Goal: Task Accomplishment & Management: Complete application form

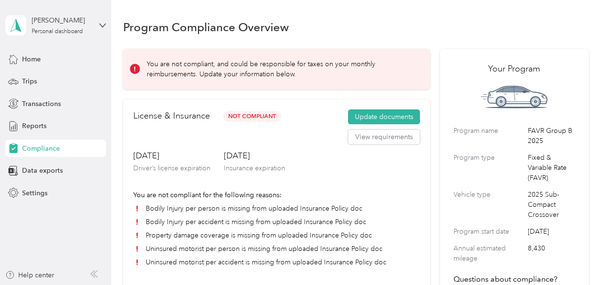
scroll to position [26, 0]
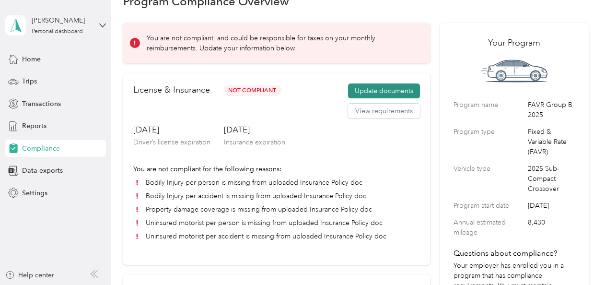
click at [368, 88] on button "Update documents" at bounding box center [384, 90] width 72 height 15
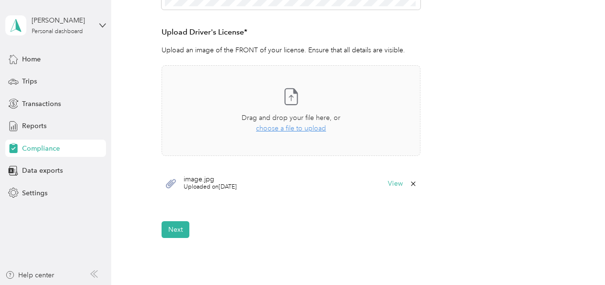
scroll to position [325, 0]
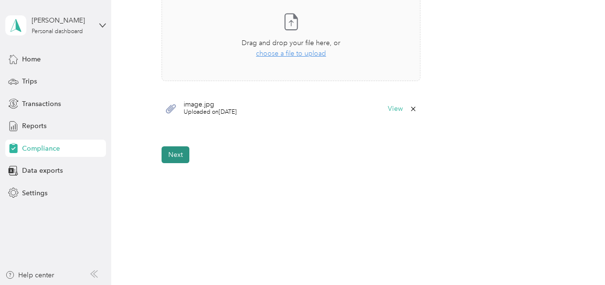
click at [183, 153] on button "Next" at bounding box center [176, 154] width 28 height 17
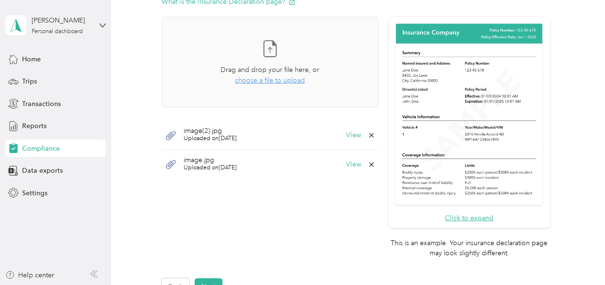
scroll to position [256, 0]
click at [368, 132] on icon at bounding box center [372, 135] width 8 height 8
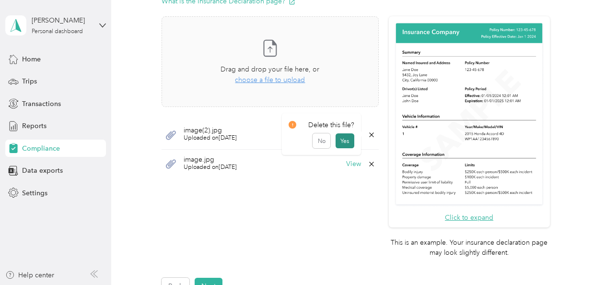
click at [351, 144] on button "Yes" at bounding box center [345, 140] width 19 height 15
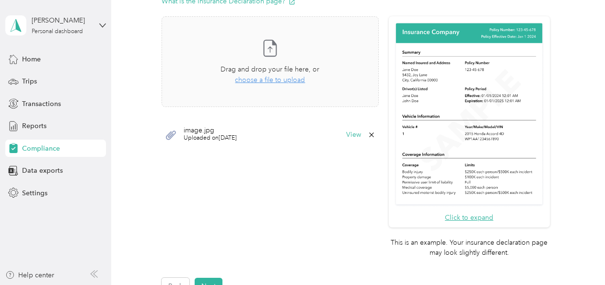
click at [368, 132] on icon at bounding box center [372, 135] width 8 height 8
click at [346, 139] on button "Yes" at bounding box center [345, 140] width 19 height 15
click at [265, 80] on span "choose a file to upload" at bounding box center [270, 80] width 70 height 8
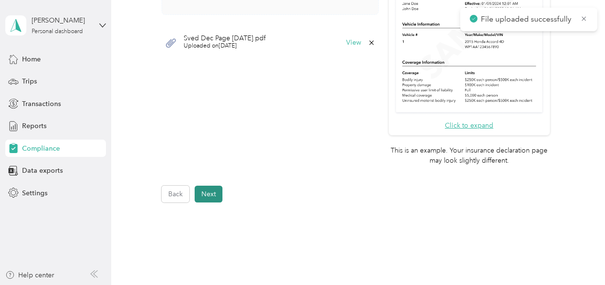
click at [207, 191] on button "Next" at bounding box center [209, 193] width 28 height 17
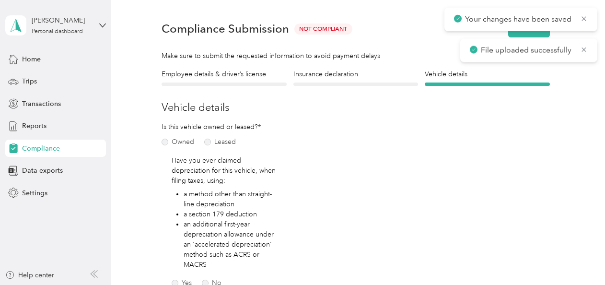
scroll to position [12, 0]
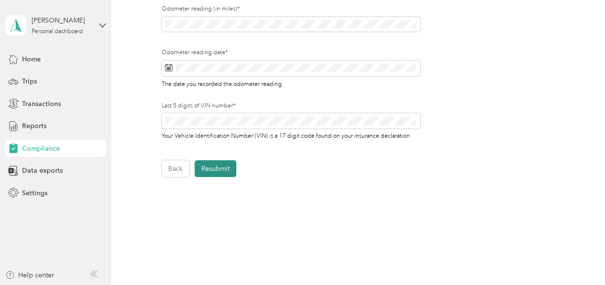
click at [218, 174] on button "Resubmit" at bounding box center [216, 168] width 42 height 17
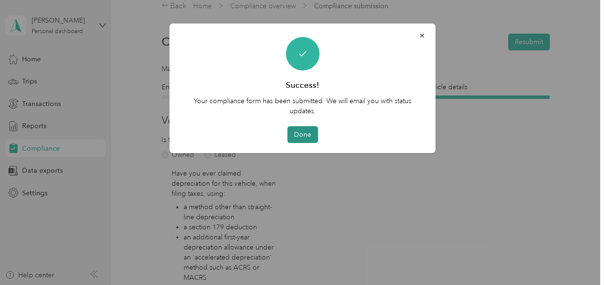
click at [304, 132] on button "Done" at bounding box center [302, 134] width 31 height 17
